Goal: Find contact information: Find contact information

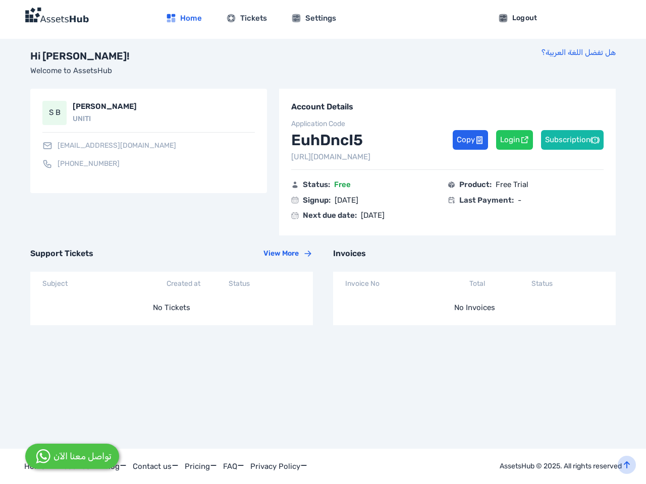
click at [323, 242] on div "Invoices Invoice No Total Status No Invoices" at bounding box center [469, 285] width 293 height 98
click at [96, 146] on link "[EMAIL_ADDRESS][DOMAIN_NAME]" at bounding box center [109, 146] width 134 height 10
click at [120, 159] on link "[PHONE_NUMBER]" at bounding box center [80, 164] width 77 height 10
click at [471, 140] on button "Copy" at bounding box center [470, 140] width 35 height 20
click at [514, 140] on button "Login" at bounding box center [514, 140] width 37 height 20
